Goal: Entertainment & Leisure: Consume media (video, audio)

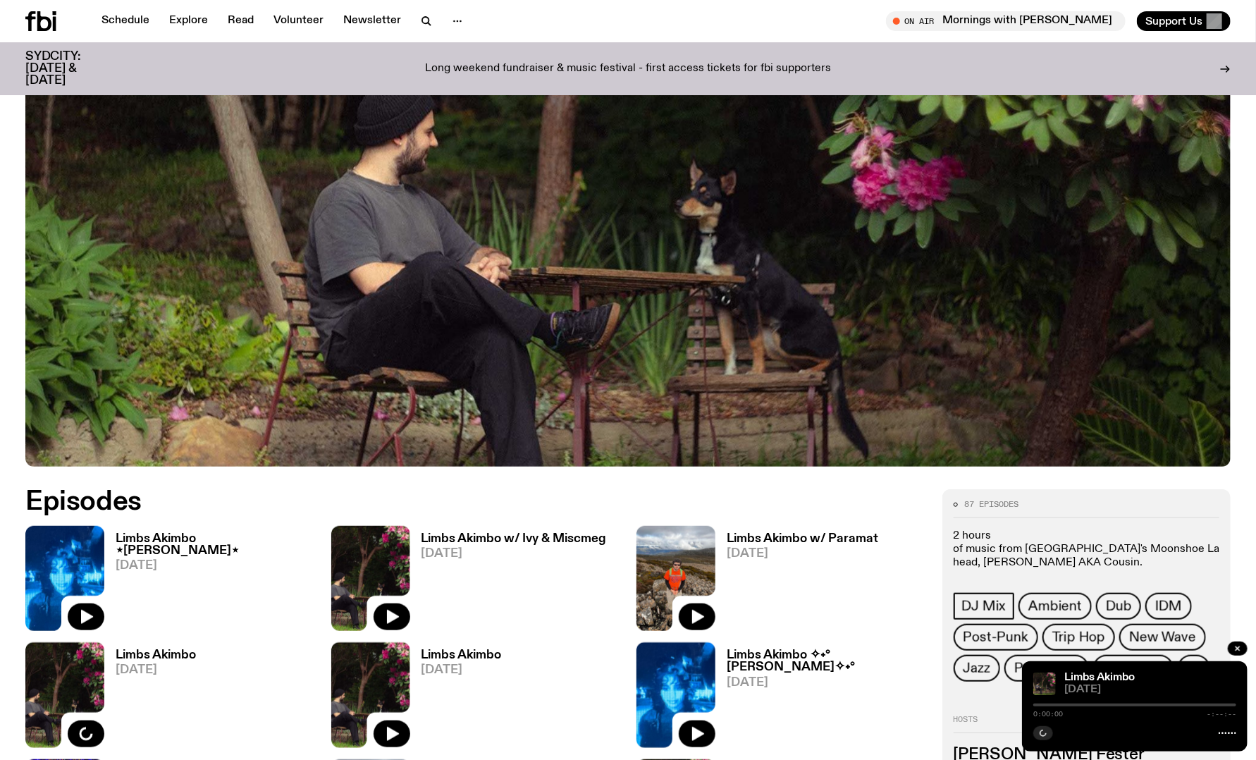
scroll to position [694, 0]
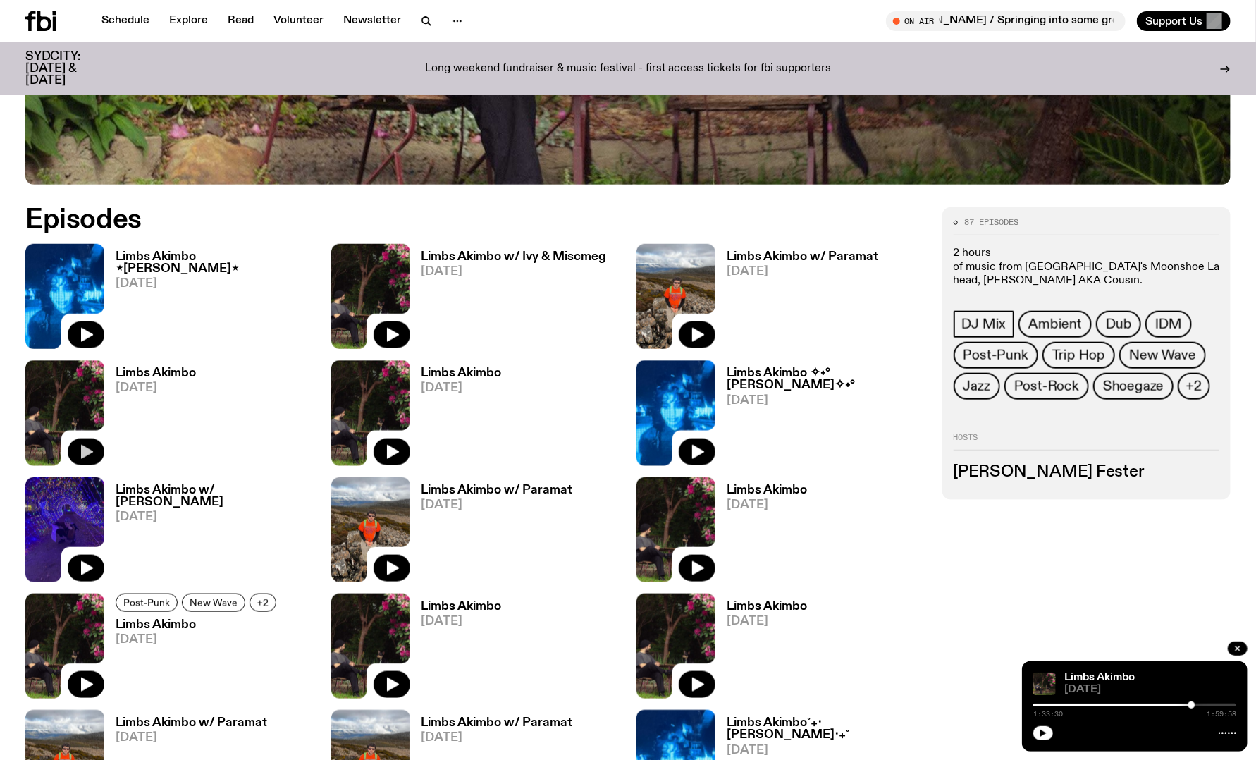
click at [85, 455] on icon "button" at bounding box center [87, 452] width 12 height 14
click at [1051, 706] on div at bounding box center [1090, 705] width 203 height 3
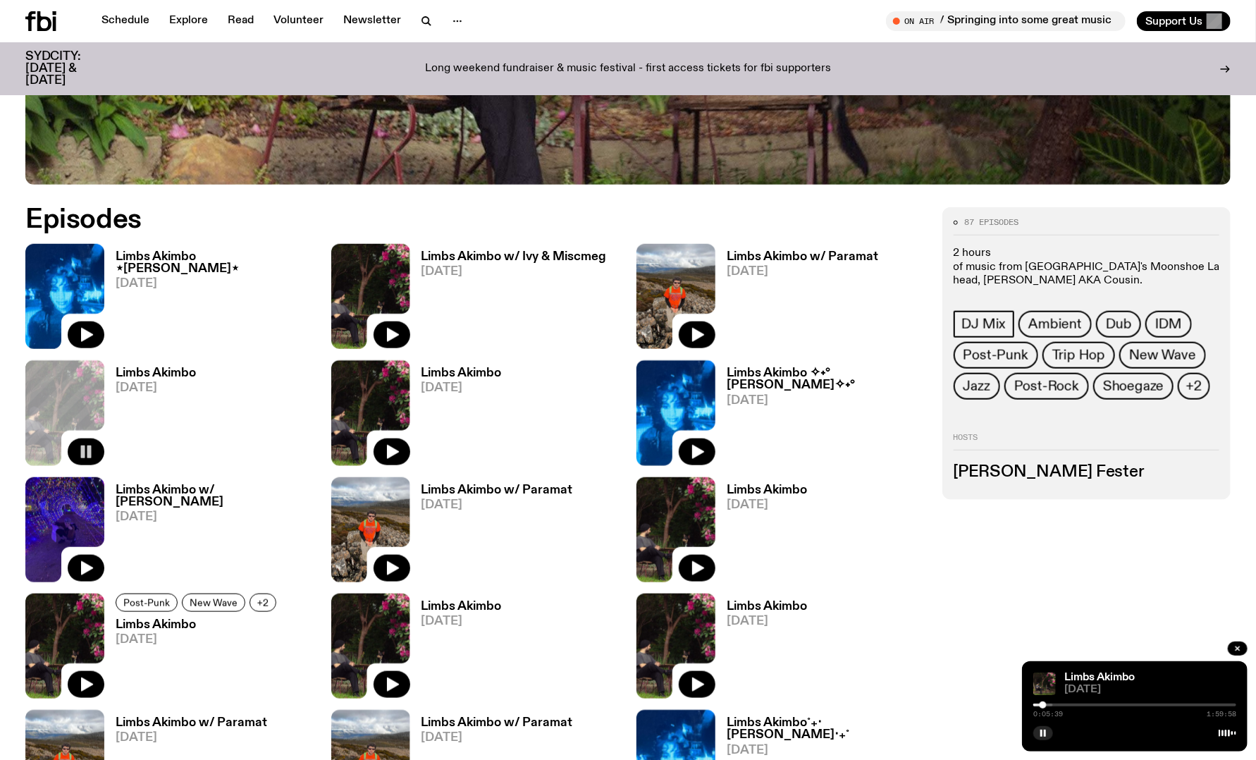
drag, startPoint x: 1051, startPoint y: 706, endPoint x: 1043, endPoint y: 706, distance: 7.8
click at [1043, 706] on div at bounding box center [1043, 704] width 7 height 7
click at [1060, 699] on div "Limbs Akimbo [DATE] 0:06:18 1:59:58" at bounding box center [1135, 706] width 226 height 90
click at [1057, 704] on div at bounding box center [1135, 705] width 203 height 3
click at [90, 337] on icon "button" at bounding box center [86, 334] width 17 height 17
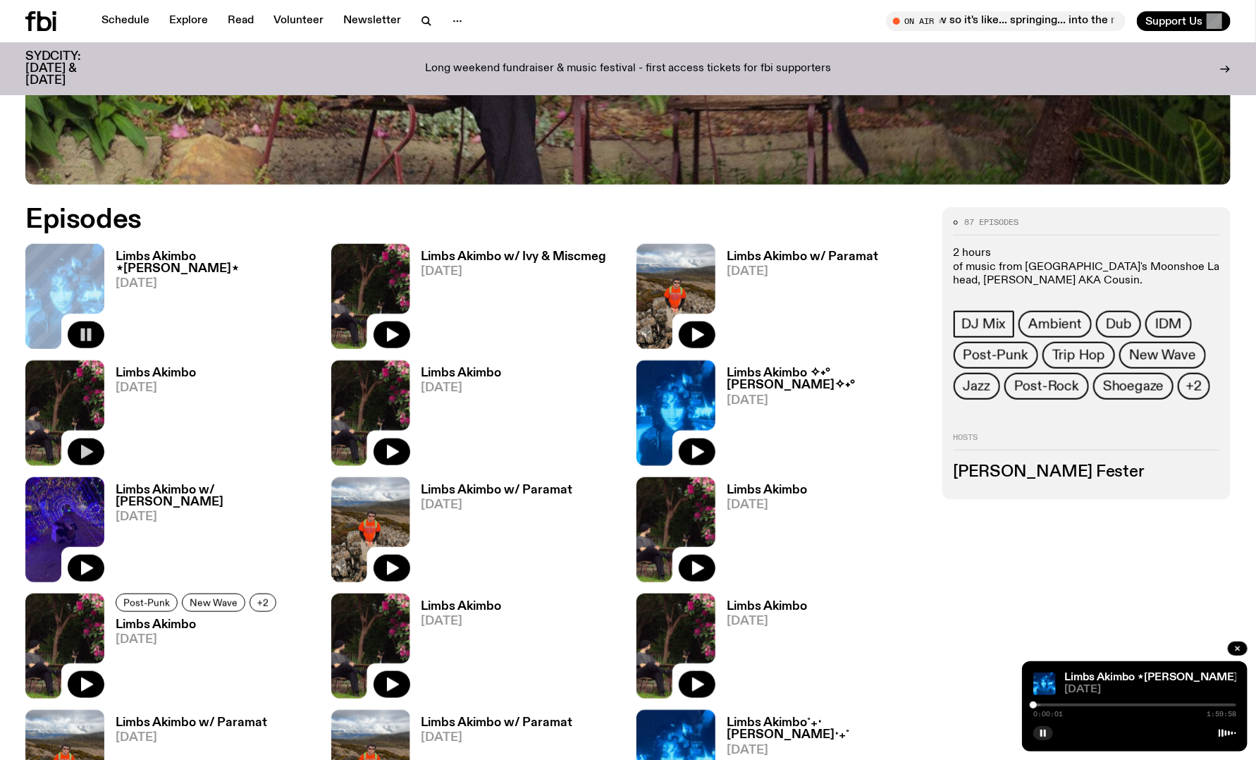
click at [1053, 706] on div at bounding box center [1135, 705] width 203 height 3
click at [1068, 704] on div at bounding box center [1135, 705] width 203 height 3
click at [1098, 708] on div "0:20:15 1:59:58" at bounding box center [1135, 709] width 203 height 17
click at [1089, 705] on div at bounding box center [1135, 705] width 203 height 3
click at [1103, 704] on div at bounding box center [1135, 705] width 203 height 3
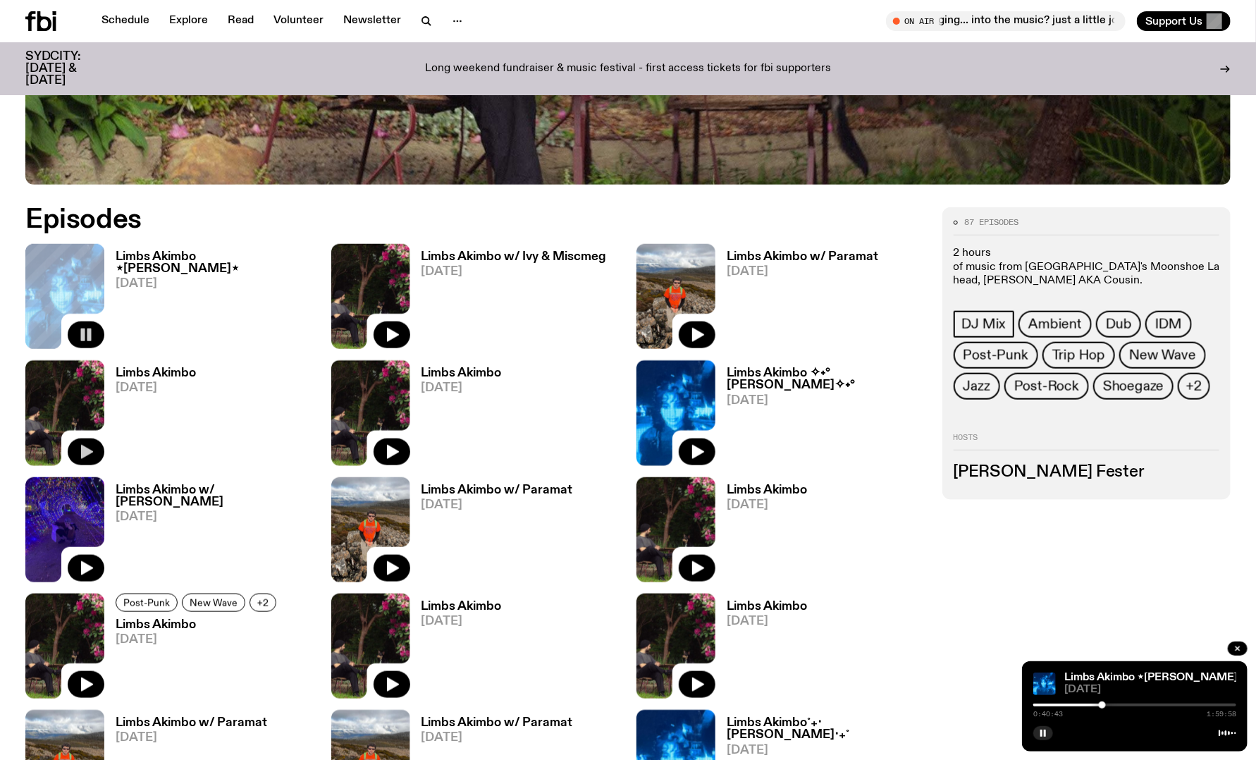
click at [1107, 704] on div at bounding box center [1135, 705] width 203 height 3
click at [1046, 732] on rect "button" at bounding box center [1045, 733] width 2 height 7
click at [1043, 730] on icon "button" at bounding box center [1043, 733] width 8 height 8
click at [1043, 728] on button "button" at bounding box center [1044, 733] width 20 height 14
click at [1041, 733] on icon "button" at bounding box center [1043, 733] width 8 height 8
